Goal: Task Accomplishment & Management: Use online tool/utility

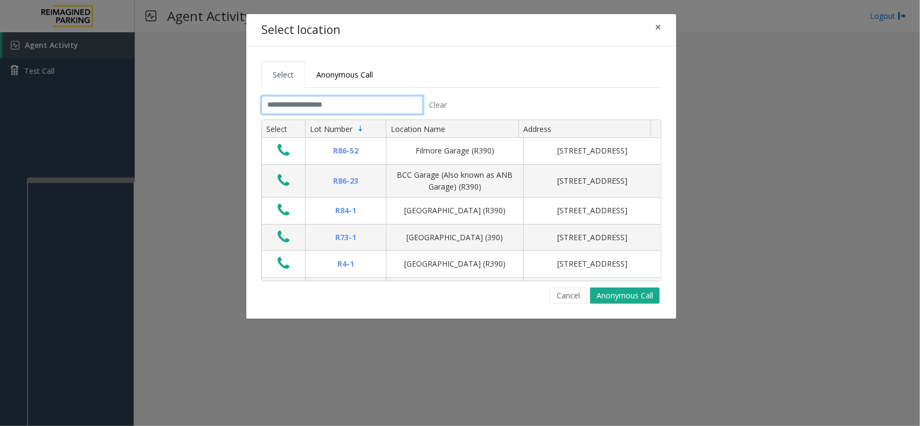
click at [298, 105] on input "text" at bounding box center [342, 105] width 162 height 18
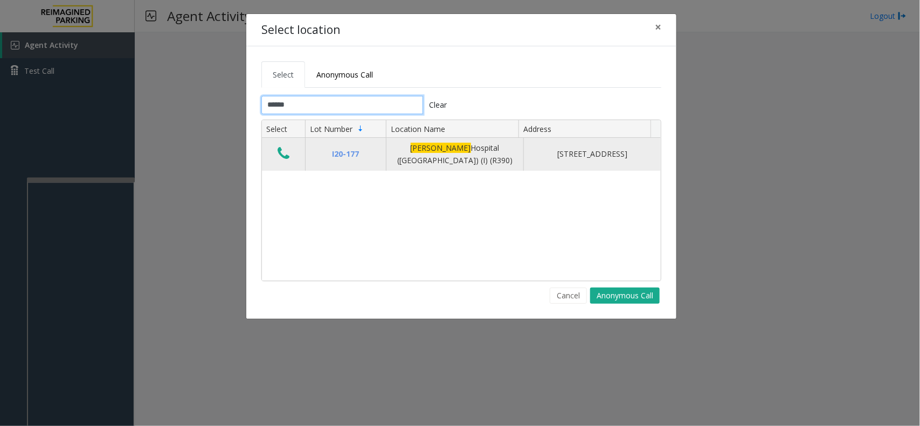
type input "******"
click at [287, 154] on icon "Data table" at bounding box center [283, 153] width 12 height 15
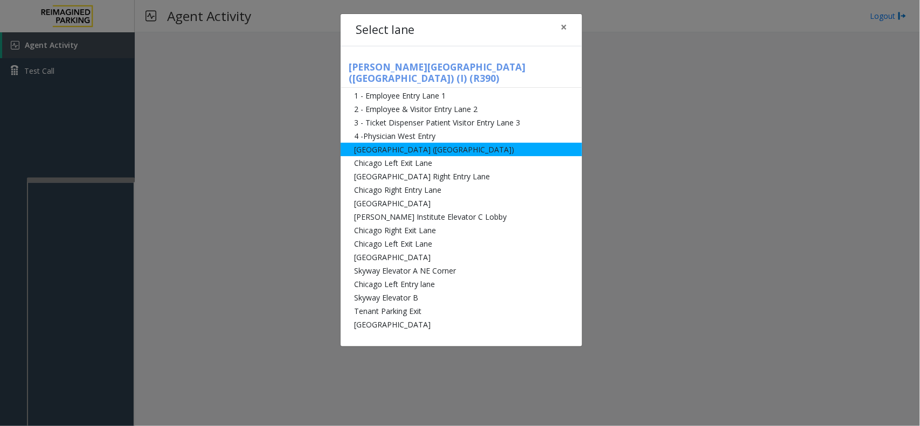
click at [375, 143] on li "[GEOGRAPHIC_DATA] ([GEOGRAPHIC_DATA])" at bounding box center [460, 149] width 241 height 13
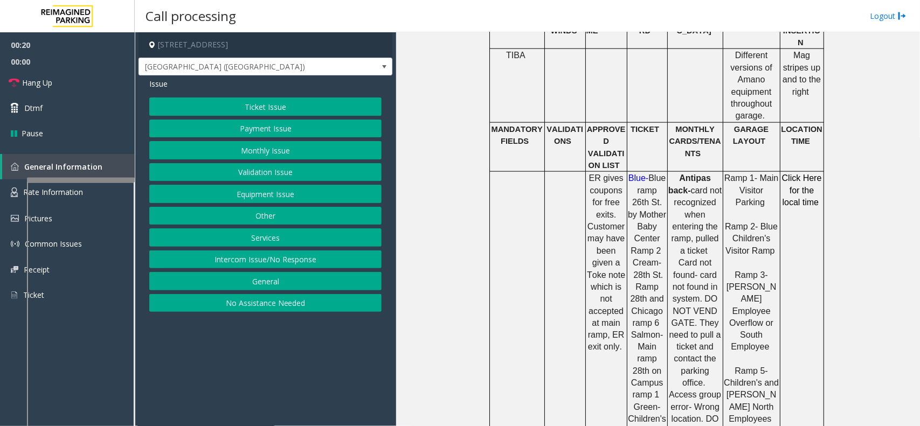
scroll to position [673, 0]
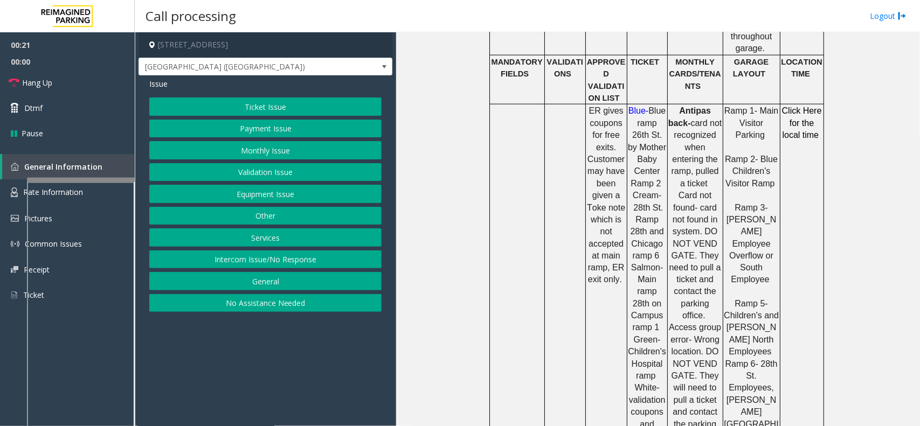
click at [259, 99] on button "Ticket Issue" at bounding box center [265, 107] width 232 height 18
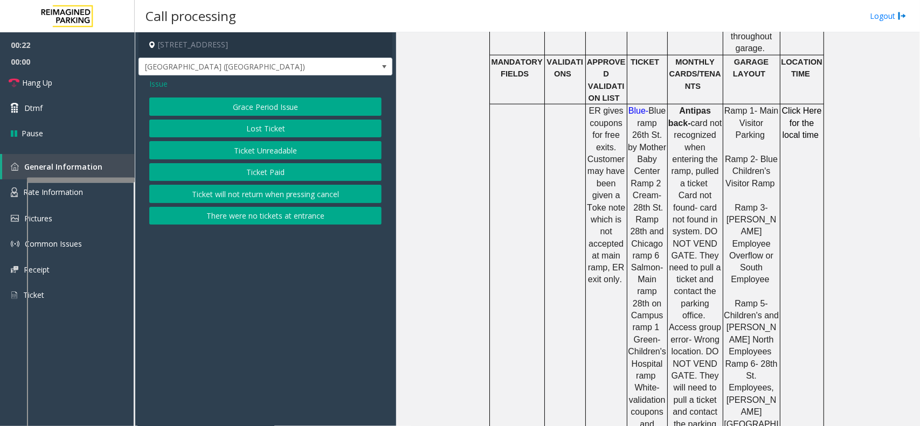
click at [264, 150] on button "Ticket Unreadable" at bounding box center [265, 150] width 232 height 18
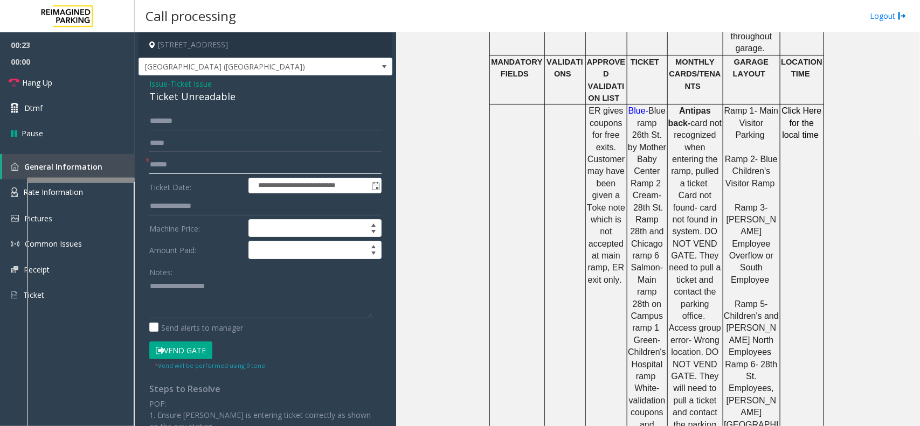
click at [237, 161] on input "text" at bounding box center [265, 165] width 232 height 18
click at [182, 170] on input "text" at bounding box center [265, 165] width 232 height 18
click at [187, 104] on div "Ticket Unreadable" at bounding box center [265, 96] width 232 height 15
click at [187, 101] on div "Ticket Unreadable" at bounding box center [265, 96] width 232 height 15
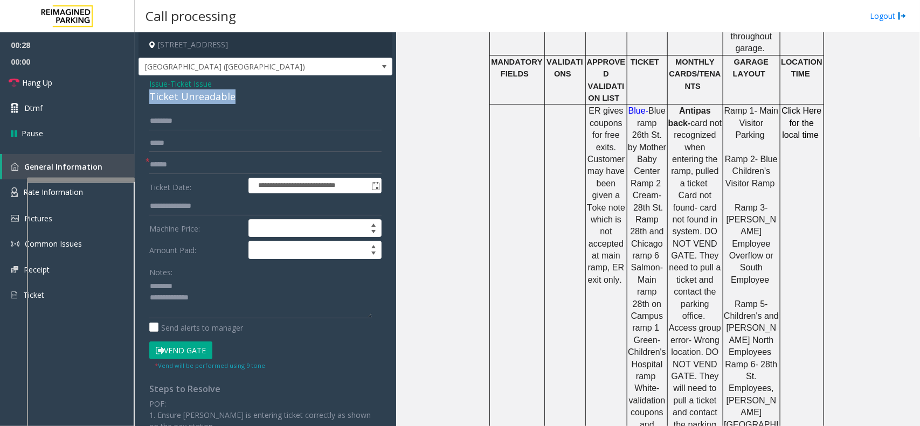
click at [187, 101] on div "Ticket Unreadable" at bounding box center [265, 96] width 232 height 15
type textarea "**********"
click at [219, 169] on input "text" at bounding box center [265, 165] width 232 height 18
click at [165, 168] on input "text" at bounding box center [265, 165] width 232 height 18
type input "**"
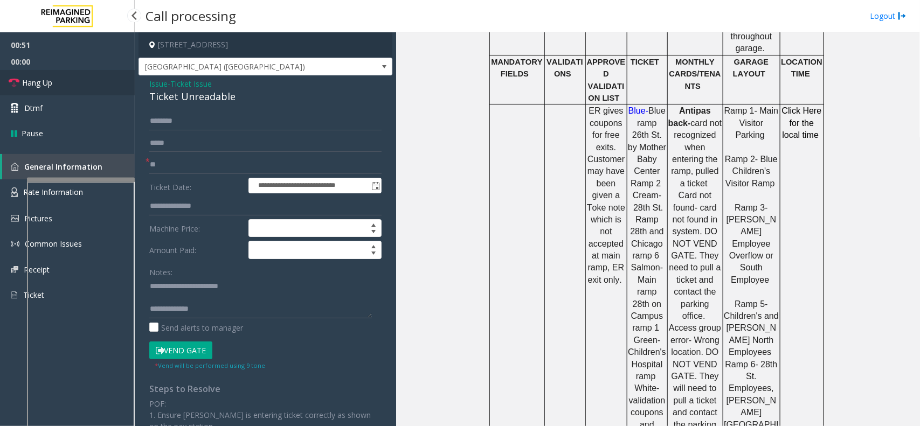
click at [100, 86] on link "Hang Up" at bounding box center [67, 82] width 135 height 25
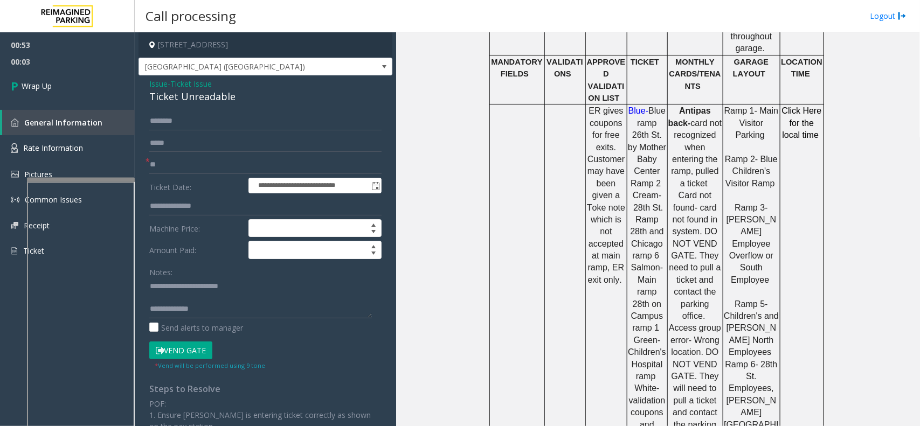
scroll to position [11, 0]
type textarea "**********"
click at [84, 95] on link "Wrap Up" at bounding box center [67, 86] width 135 height 32
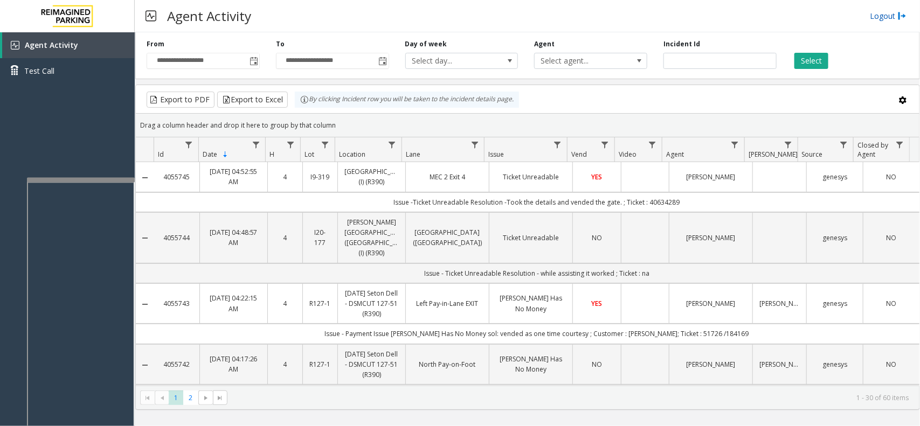
click at [877, 15] on link "Logout" at bounding box center [887, 15] width 37 height 11
